Goal: Information Seeking & Learning: Check status

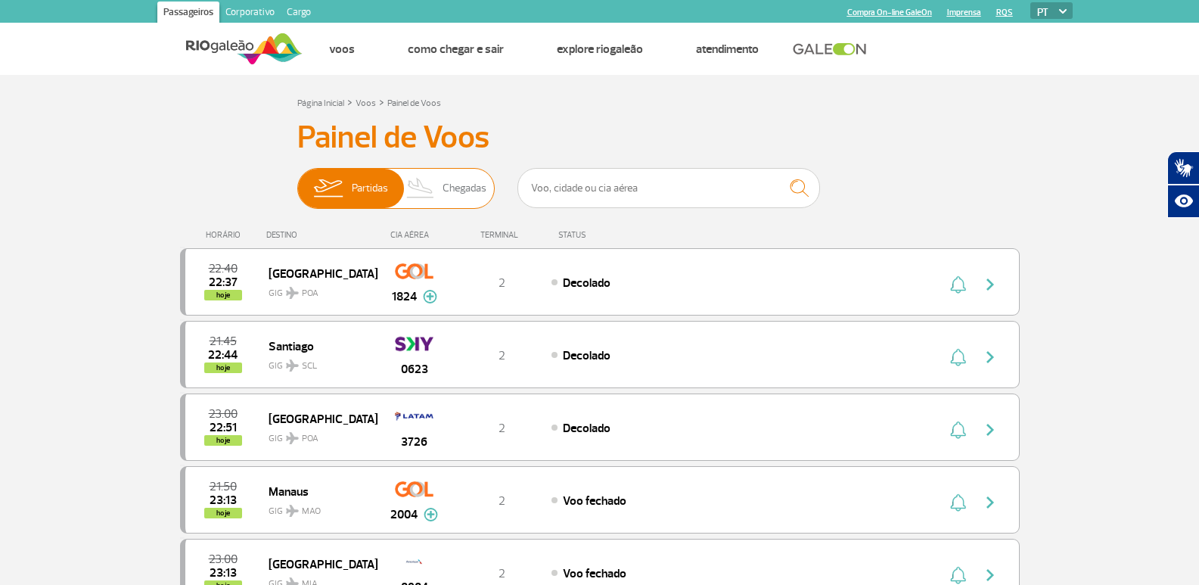
click at [442, 197] on img at bounding box center [421, 188] width 45 height 39
click at [297, 181] on input "Partidas Chegadas" at bounding box center [297, 181] width 0 height 0
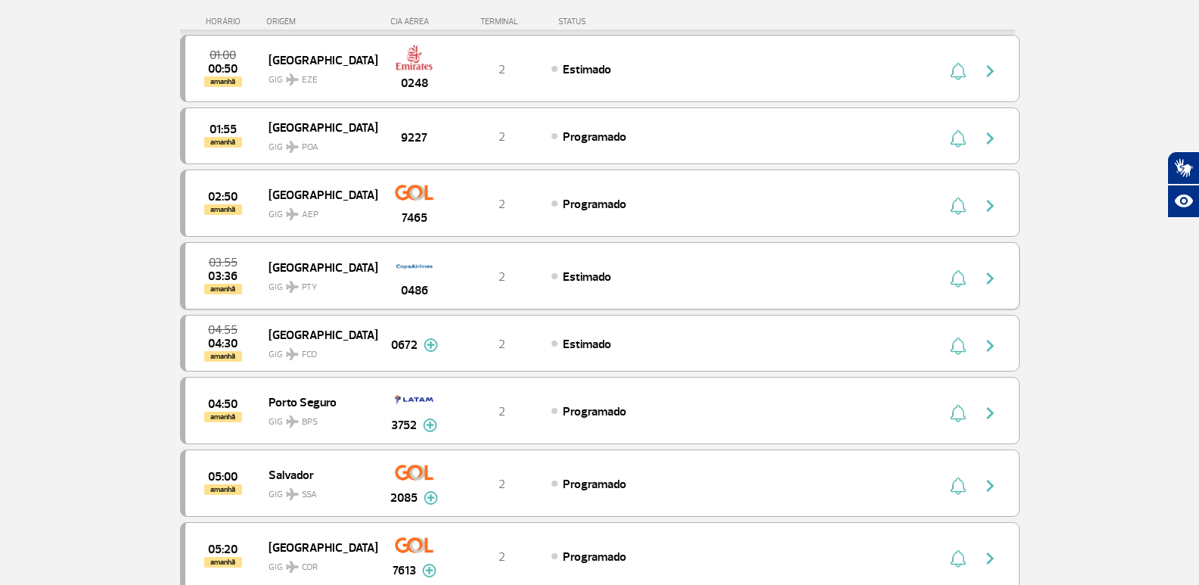
scroll to position [1059, 0]
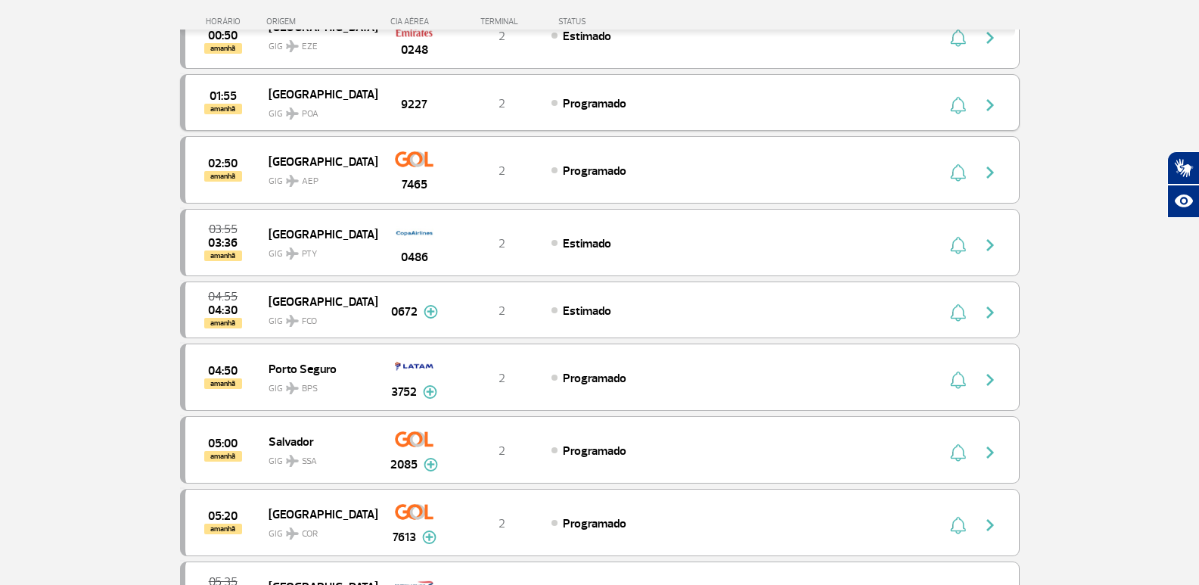
click at [985, 95] on button "button" at bounding box center [994, 103] width 35 height 24
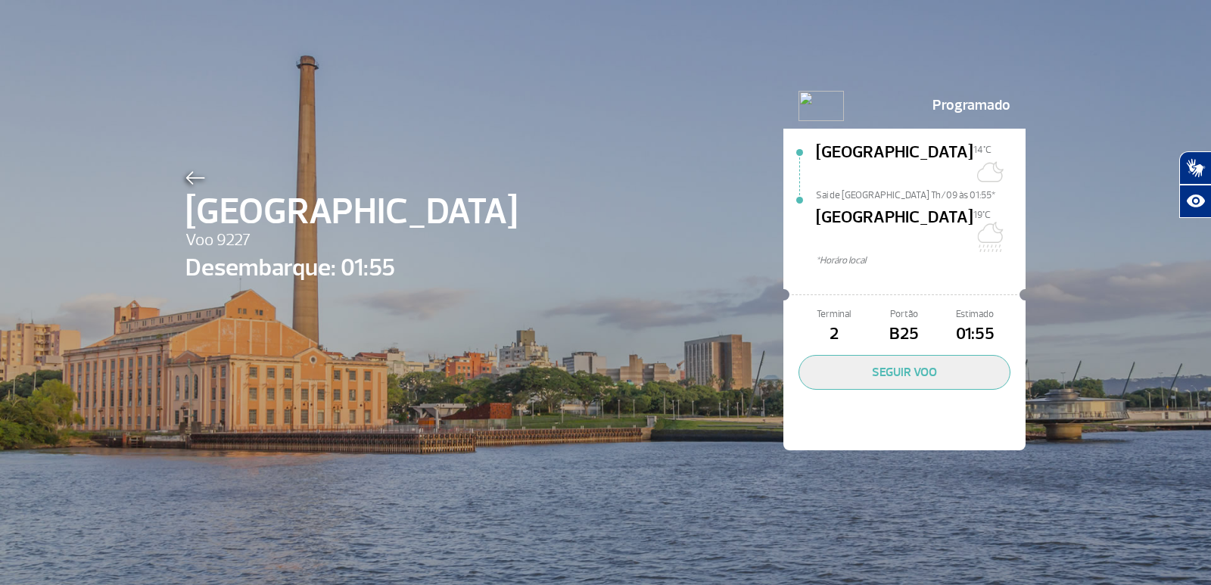
click at [185, 170] on div at bounding box center [351, 175] width 332 height 18
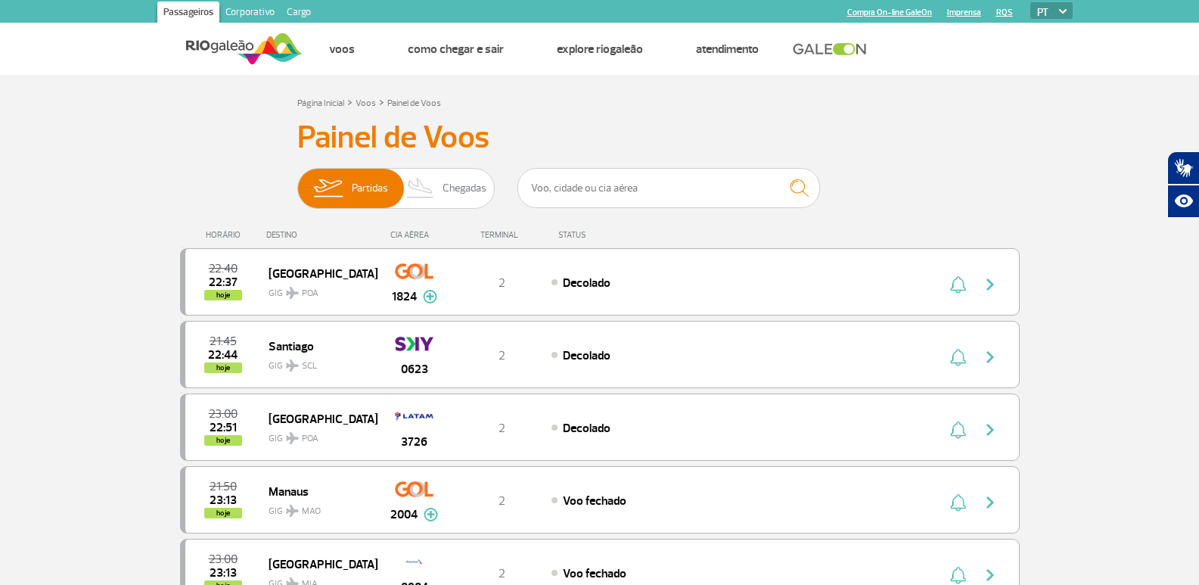
drag, startPoint x: 145, startPoint y: 255, endPoint x: 153, endPoint y: 248, distance: 10.8
